Goal: Check status

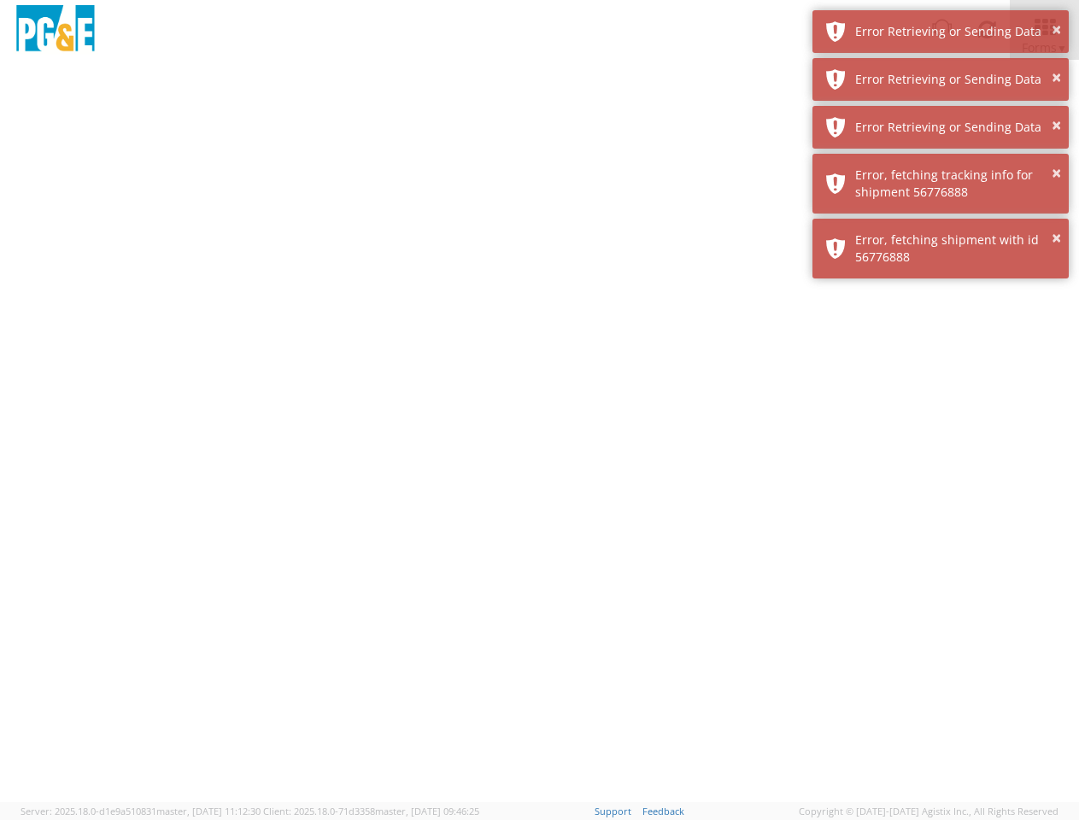
click at [539, 440] on div at bounding box center [539, 431] width 1079 height 743
click at [56, 30] on img at bounding box center [55, 30] width 85 height 50
click at [941, 32] on div "Error Retrieving or Sending Data" at bounding box center [955, 31] width 201 height 17
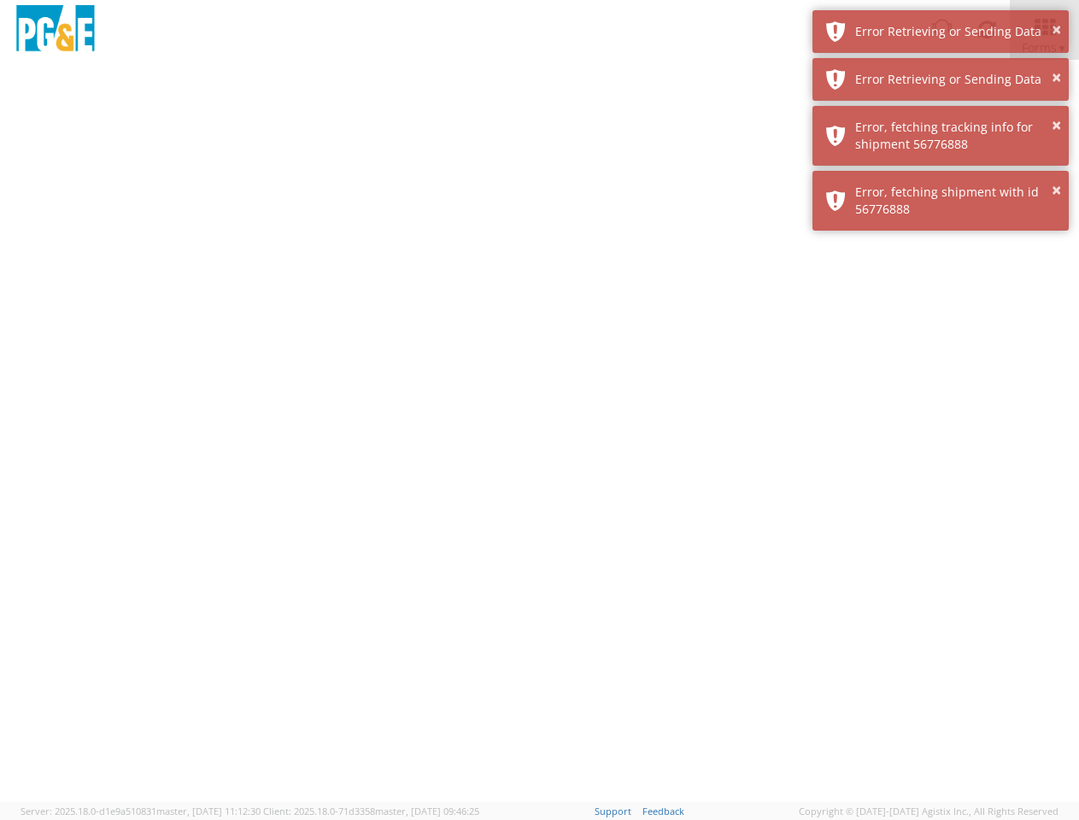
click at [941, 79] on div "Error Retrieving or Sending Data" at bounding box center [955, 79] width 201 height 17
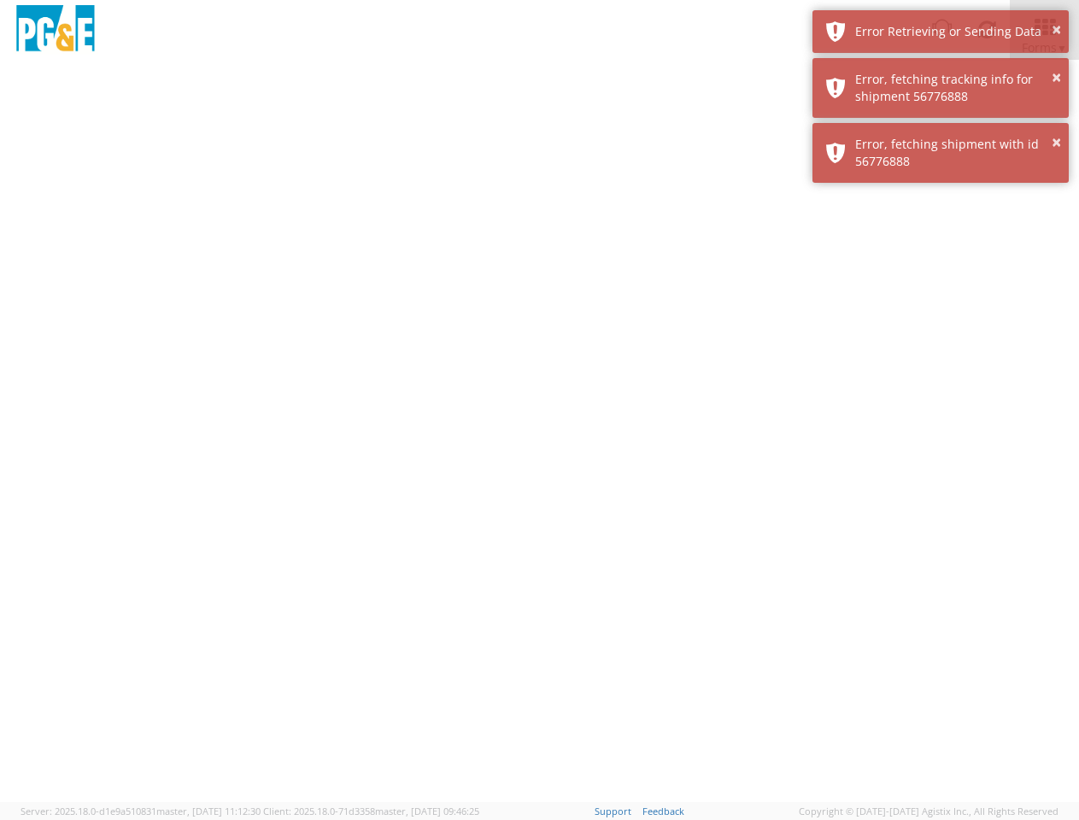
click at [941, 127] on div "× Error, fetching shipment with id 56776888" at bounding box center [941, 153] width 256 height 60
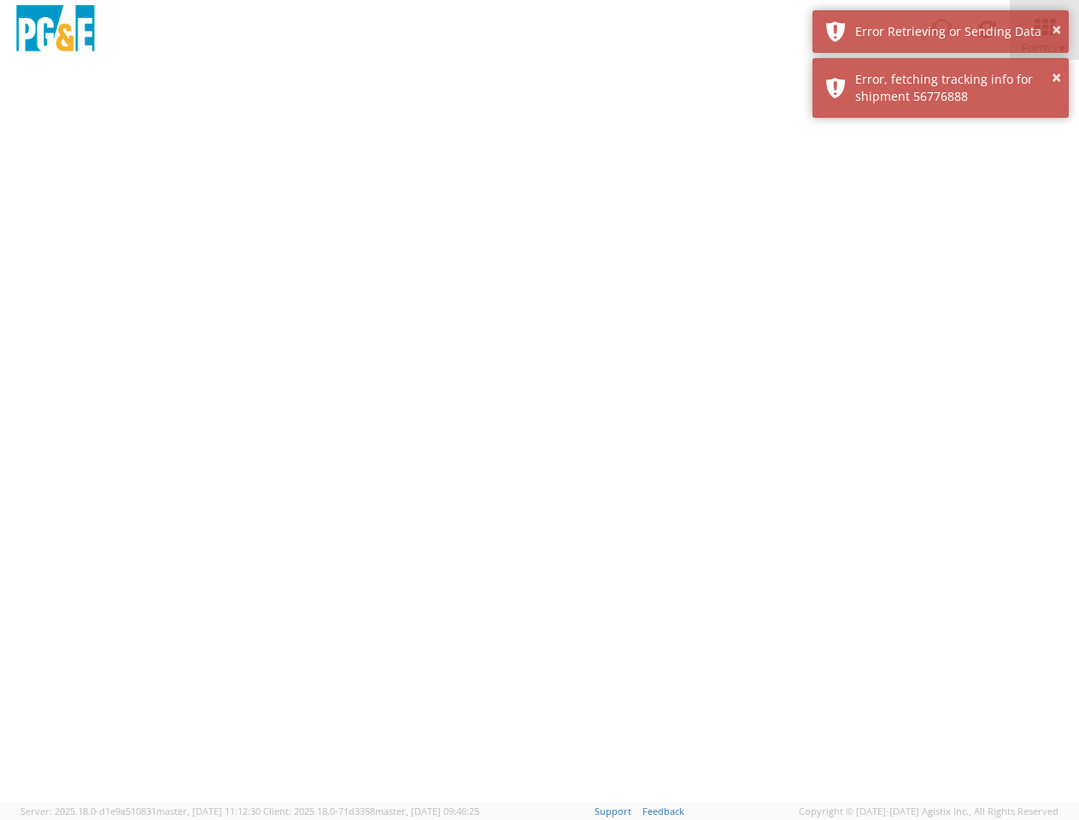
click at [941, 184] on div at bounding box center [539, 431] width 1079 height 743
click at [941, 249] on div at bounding box center [539, 431] width 1079 height 743
